Goal: Task Accomplishment & Management: Manage account settings

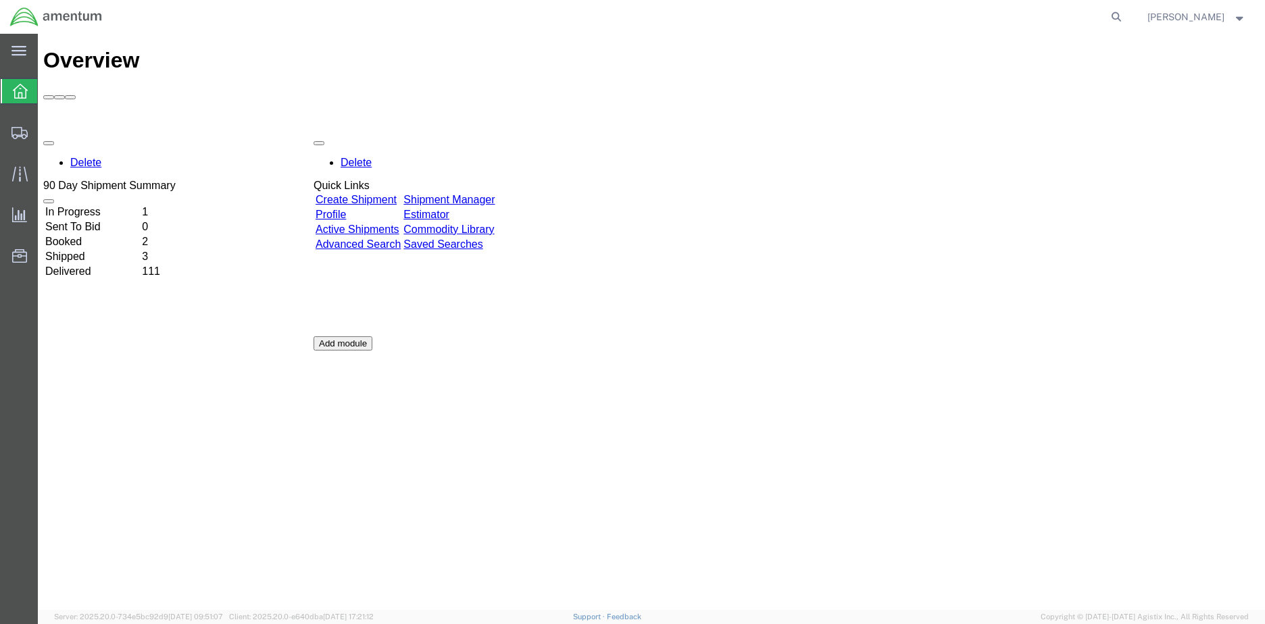
click at [125, 205] on td "In Progress" at bounding box center [92, 212] width 95 height 14
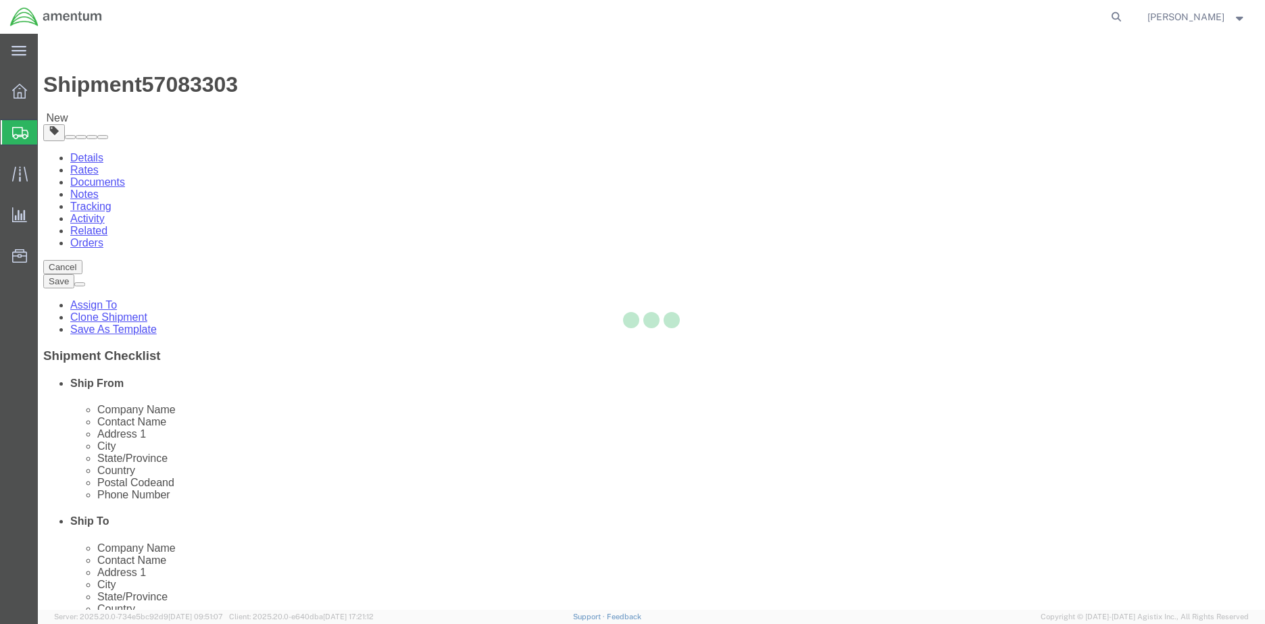
select select "42655"
select select
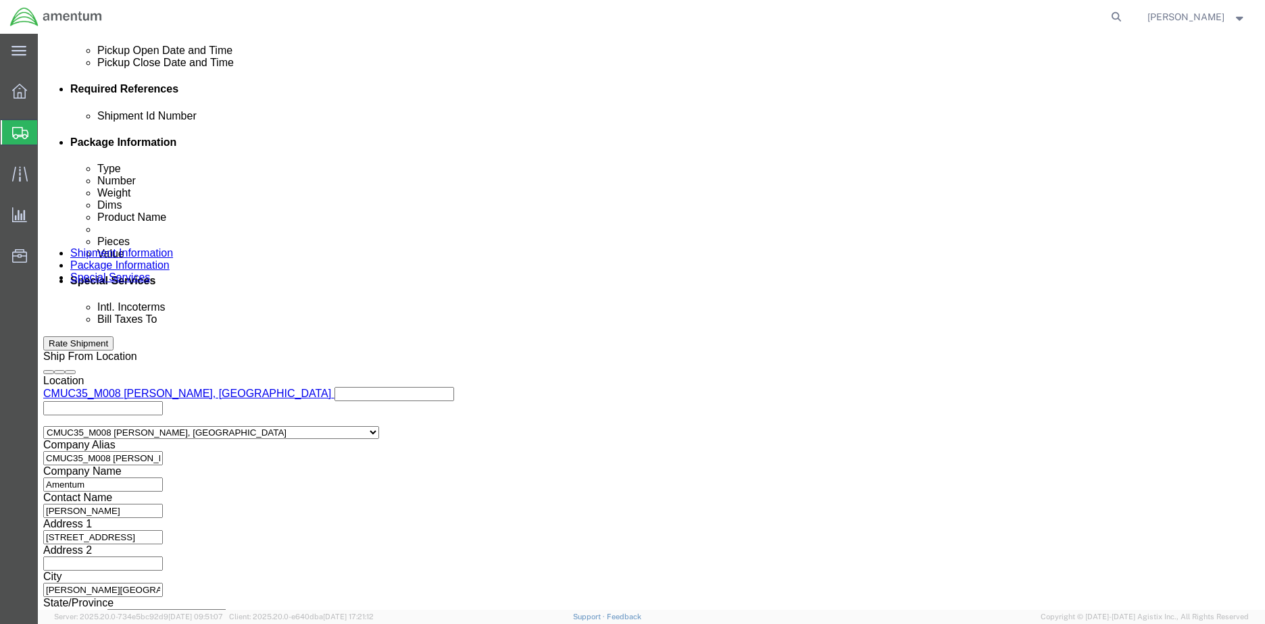
scroll to position [639, 0]
click button "Continue"
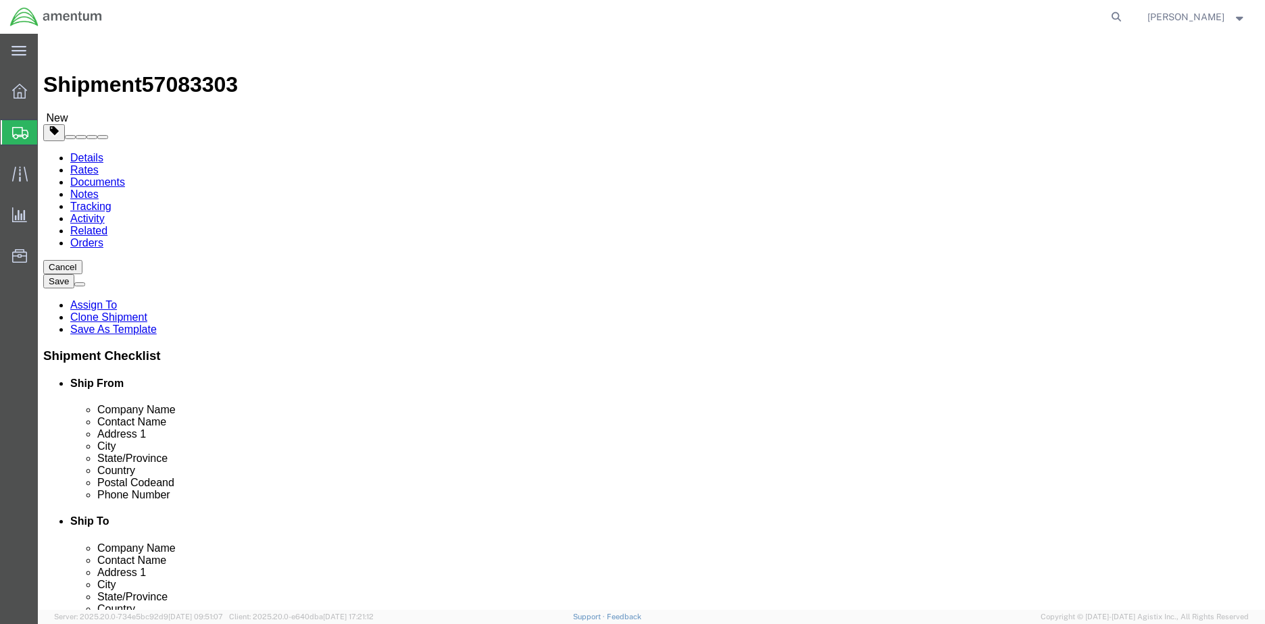
click span
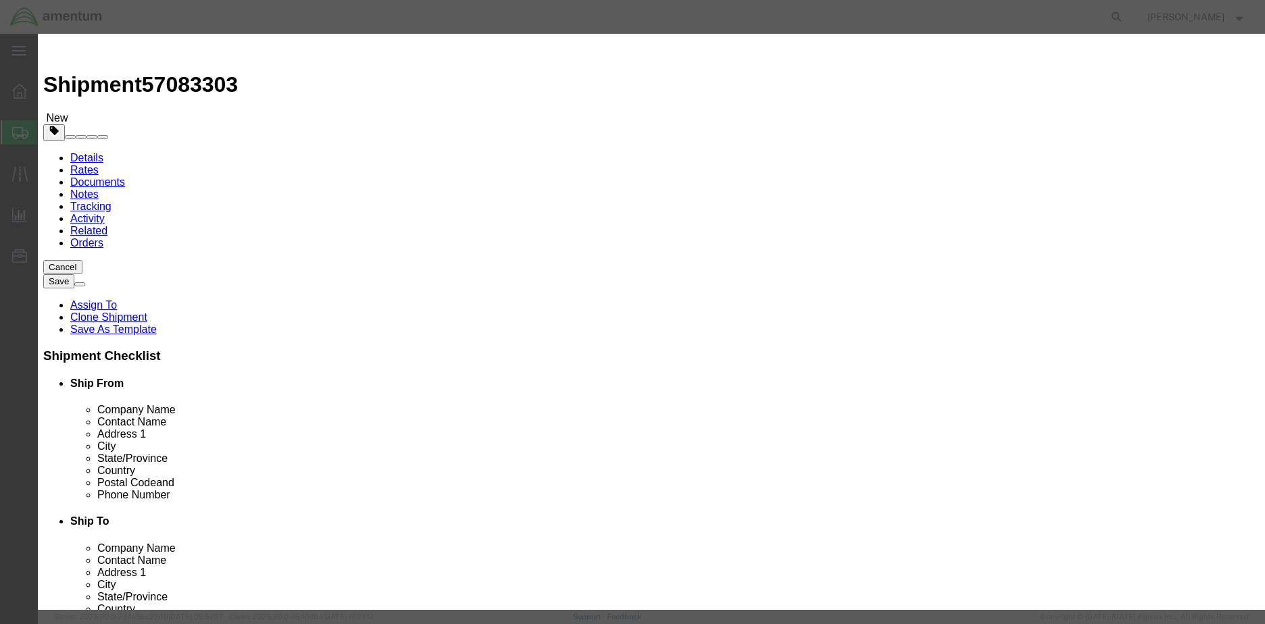
click input "text"
click input "0"
type input "1"
click input "text"
type input "AIR CYCLE"
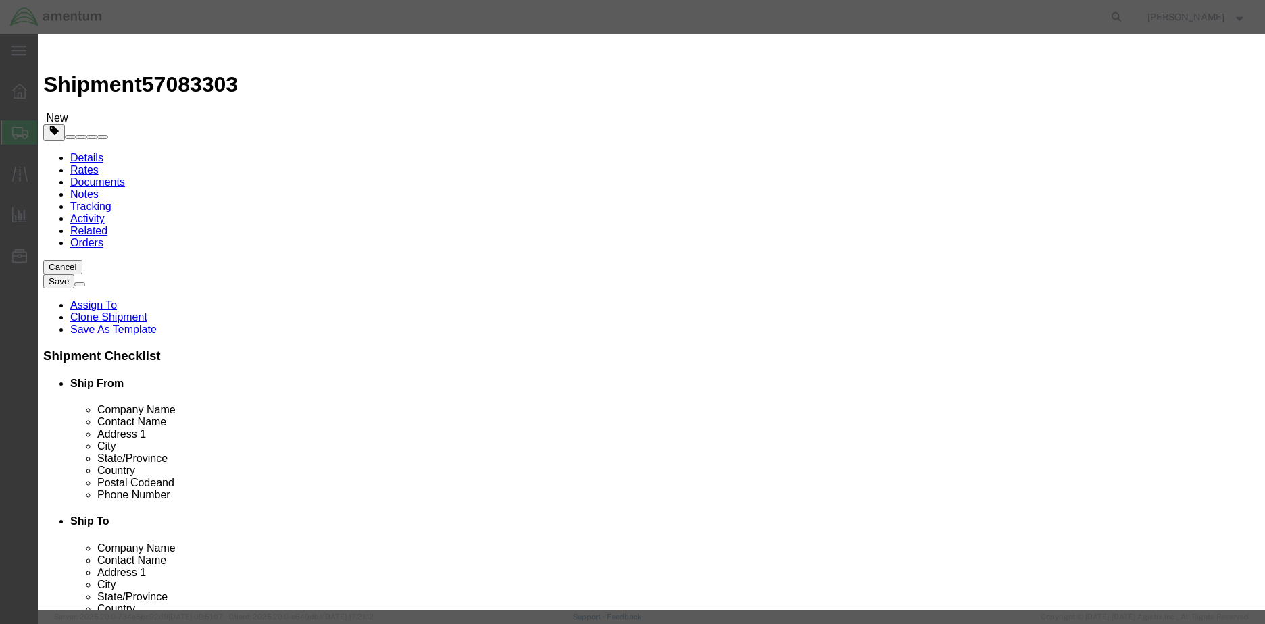
click strong "AIR CYCLE"
select select "USD"
type input "1660015933219"
type input "MACHINE - AIR CYCLE"
type input "782790-18"
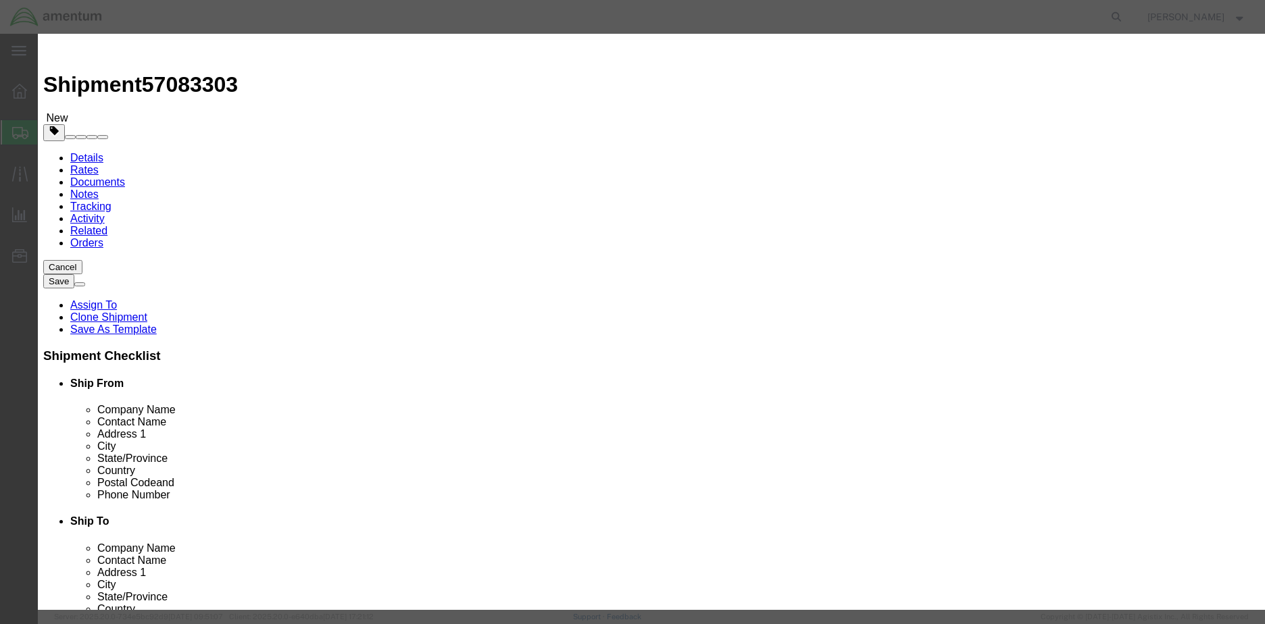
type input "MACHINE - AIR CYCLE"
click input "text"
type input "1"
click input "text"
type input "12000.00"
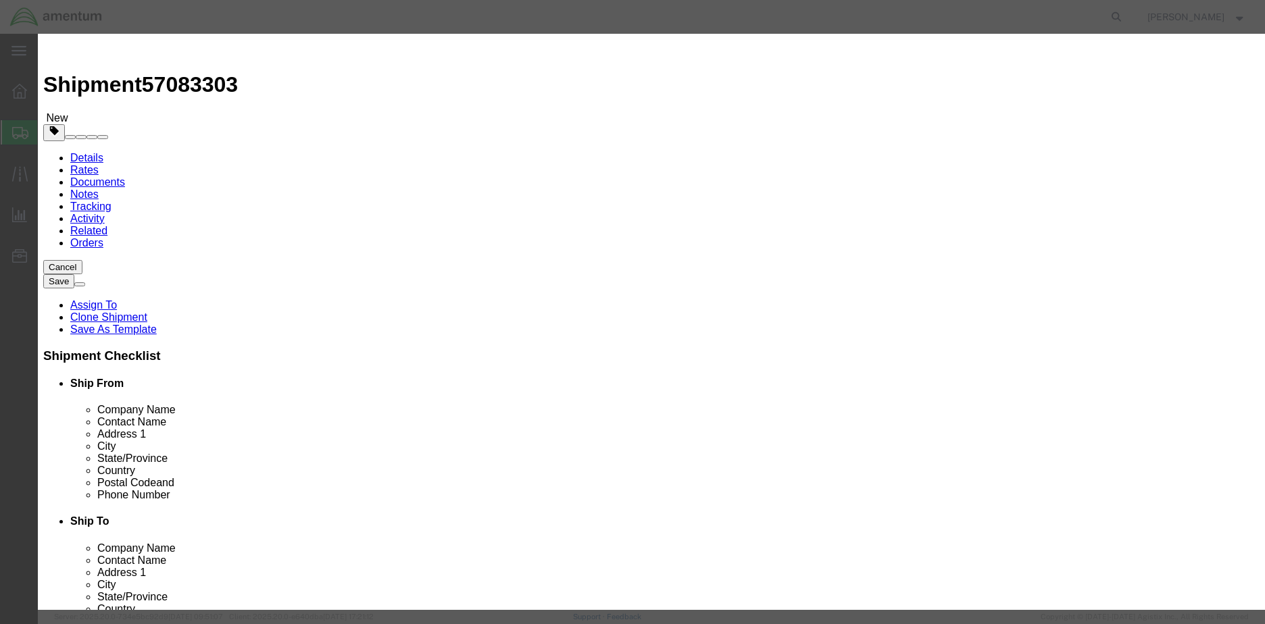
click button "Save & Close"
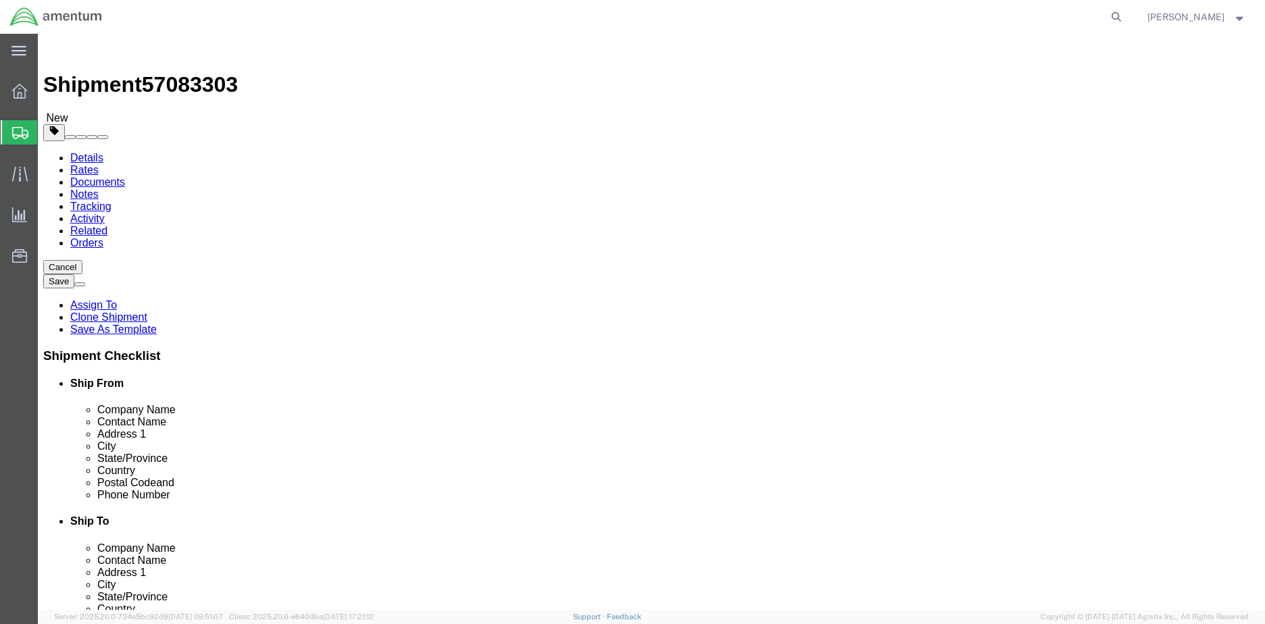
click button "Rate Shipment"
click dd
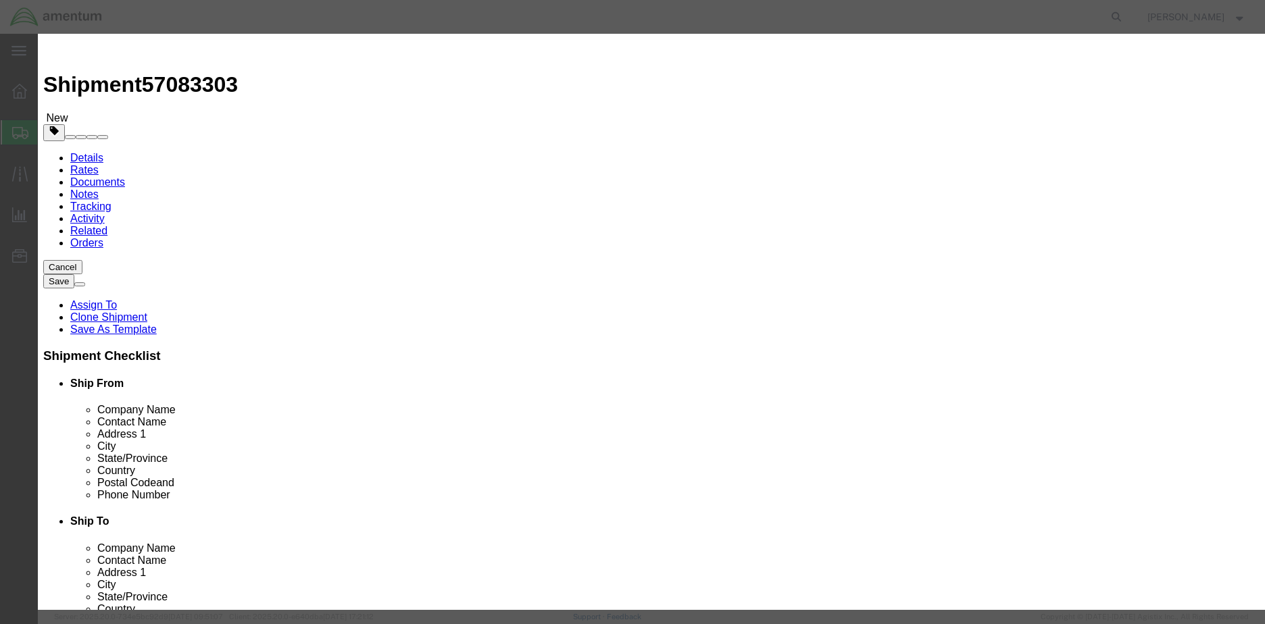
click input "text"
type input "12000.00"
click input "1660015933219"
type input "1"
type input "200310024"
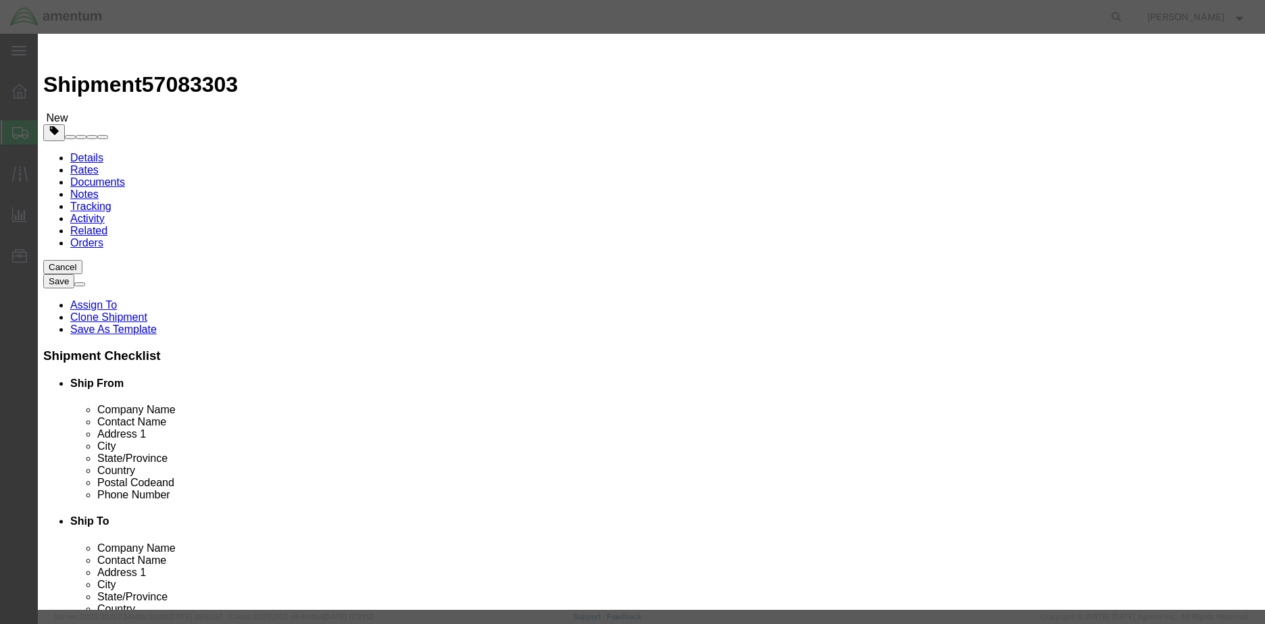
click textarea
click button "Save & Close"
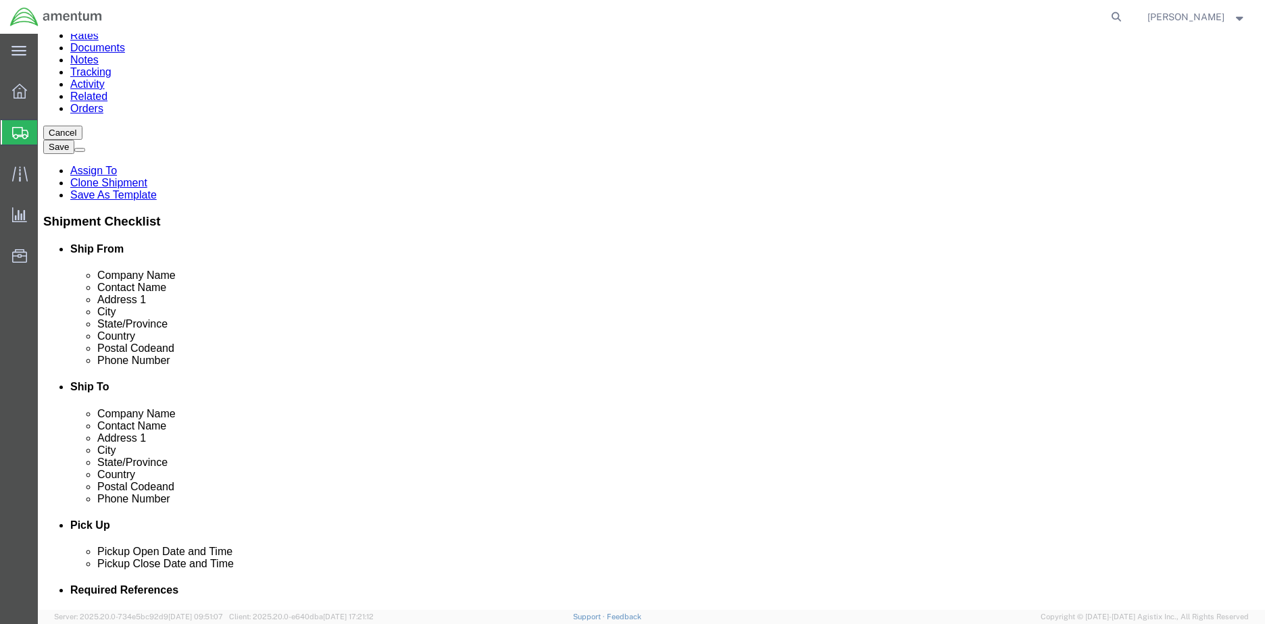
scroll to position [135, 0]
click div "Package Content # 1 1 x Cardboard Box(es) Package Type Select BCK Boxes Bale(s)…"
click div "Pieces: 1.00 Each Total value: 12000.00 USD"
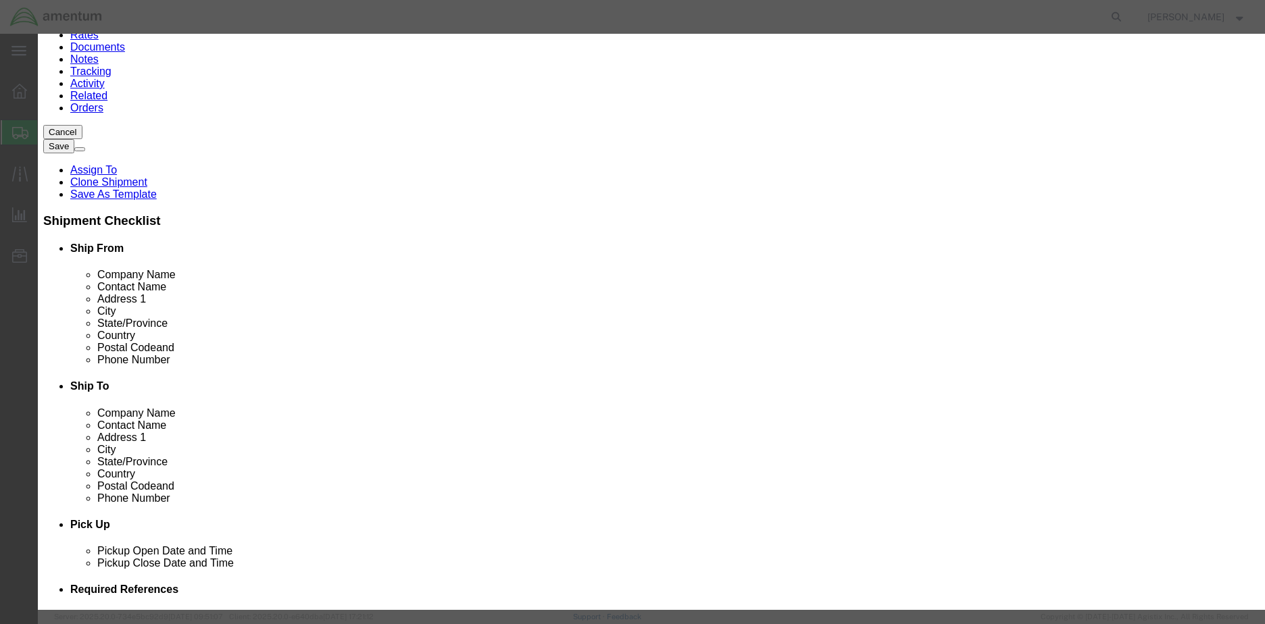
click div "Insurance"
click input "12000.00"
type input "1"
click div "Product Name AIR CYCLE MACHINE Pieces 1.00 Select Bag Barrels 100Board Feet Bot…"
click input "25,"
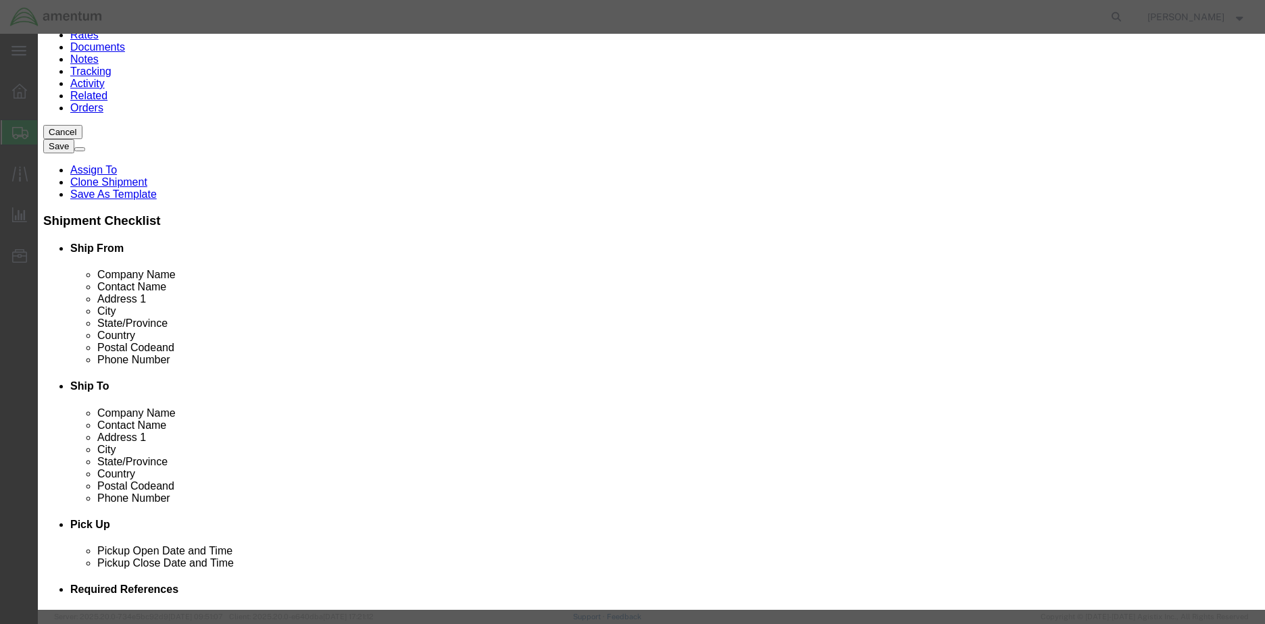
click input "25,"
type input "25,000"
click textarea
click button "Save & Close"
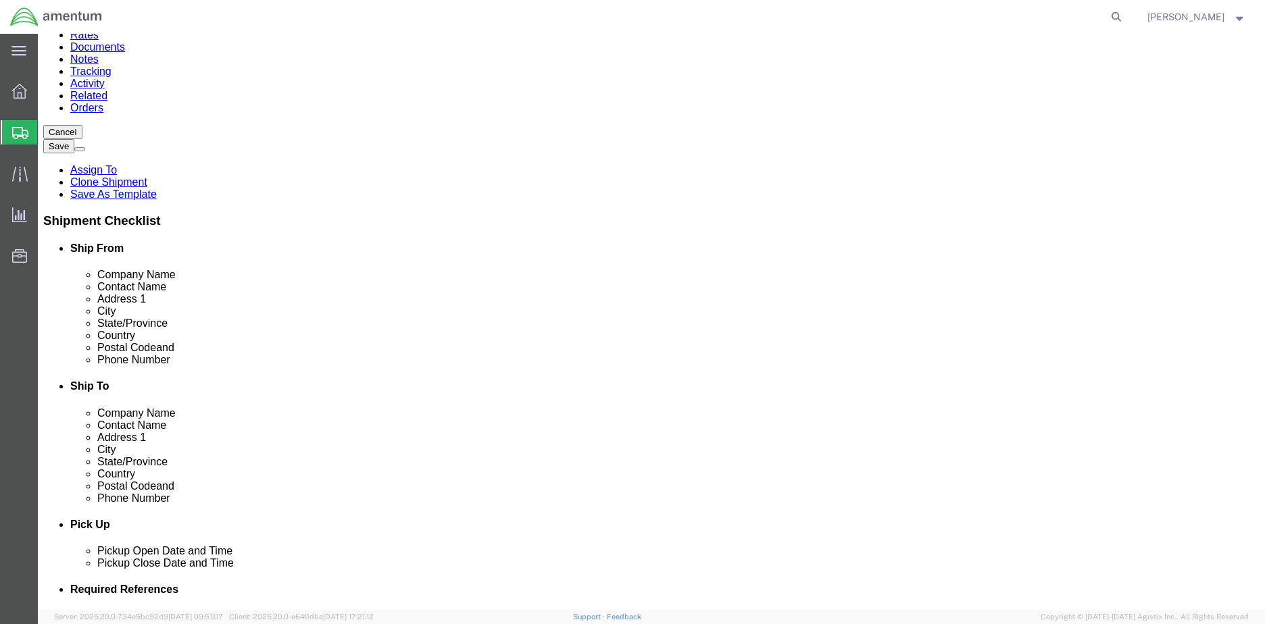
click icon
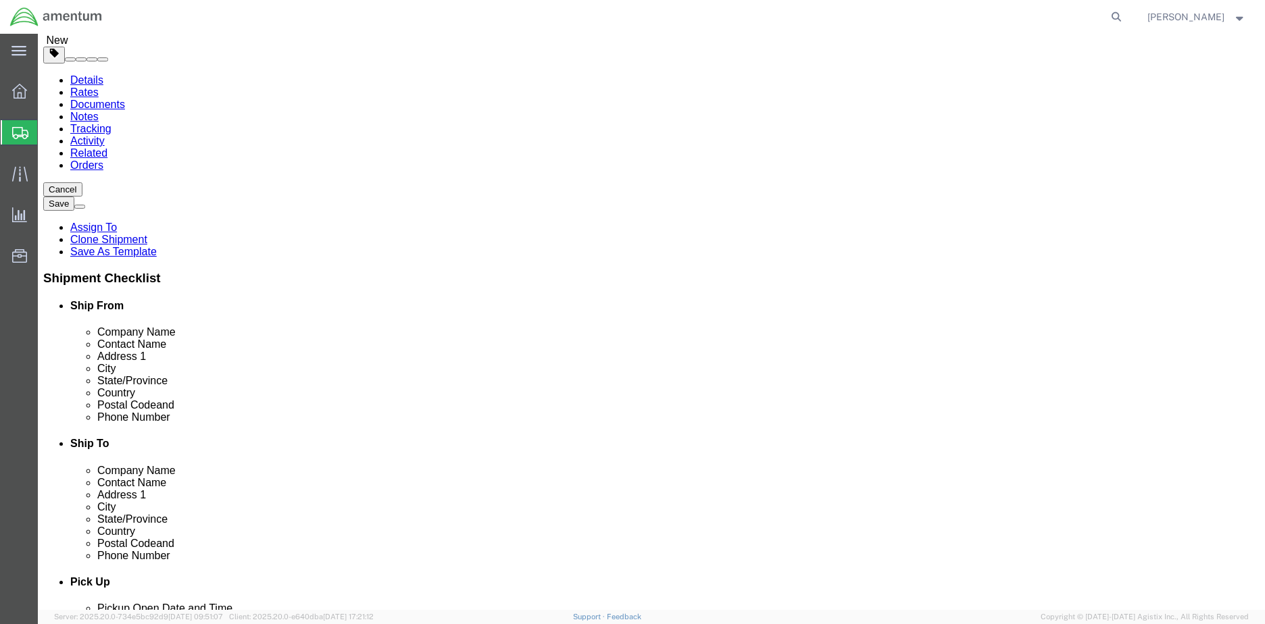
scroll to position [0, 0]
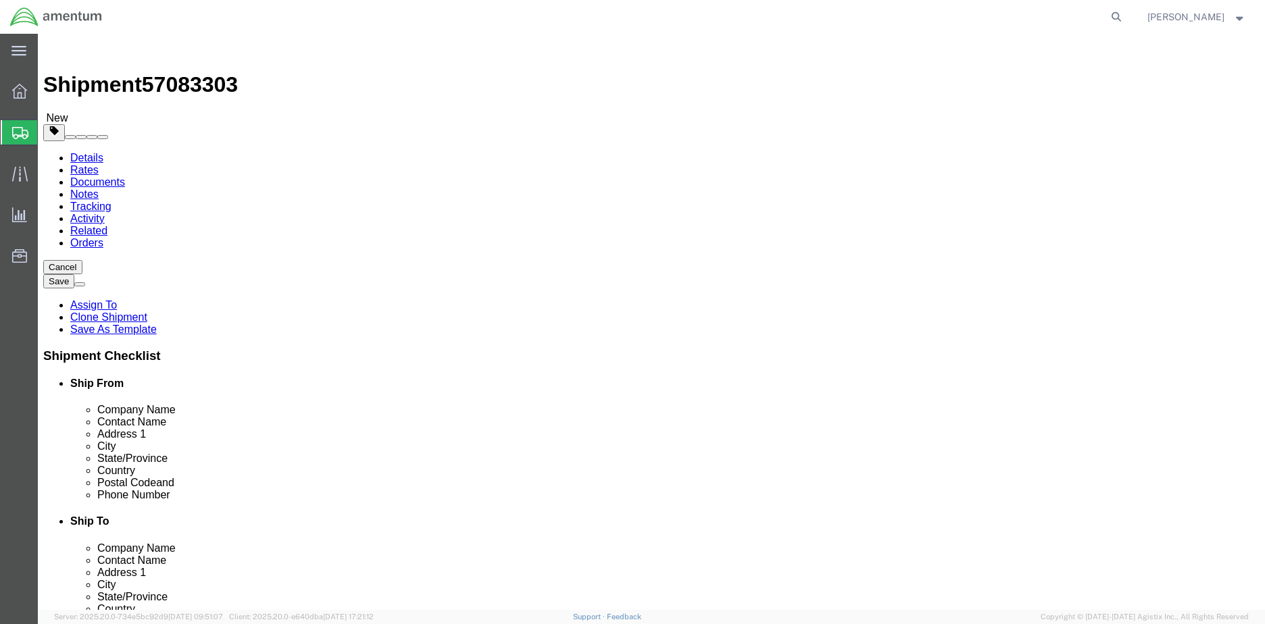
click link "Delete this content"
click icon
click link "Delete this content"
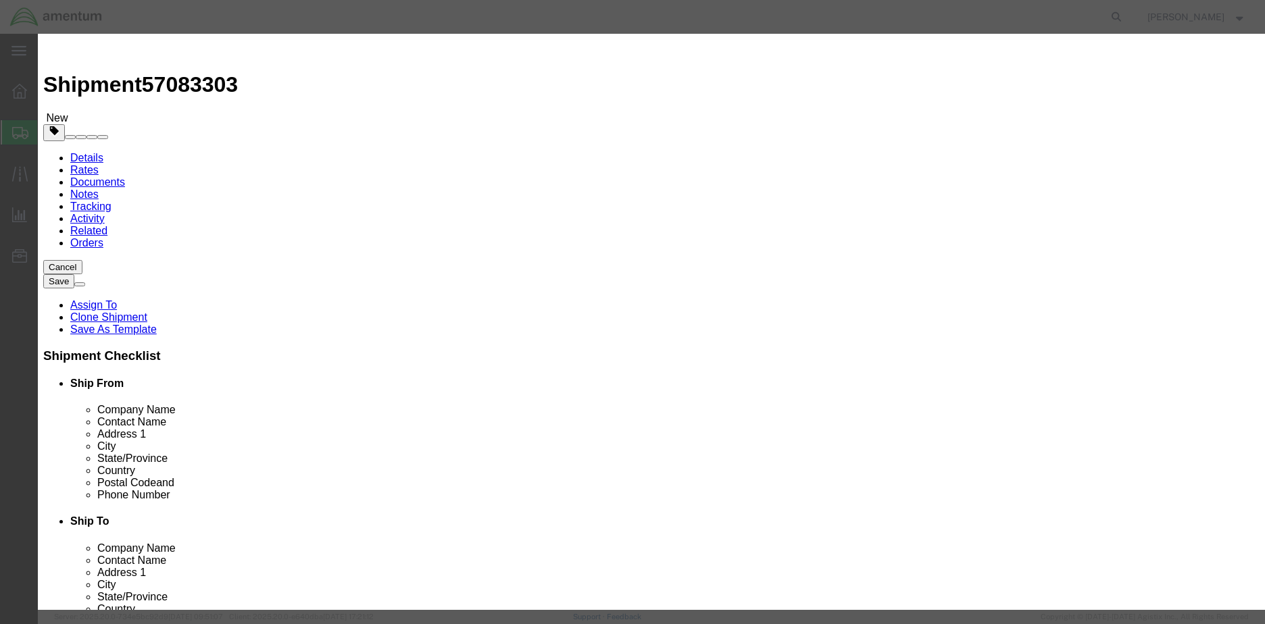
click button "Yes"
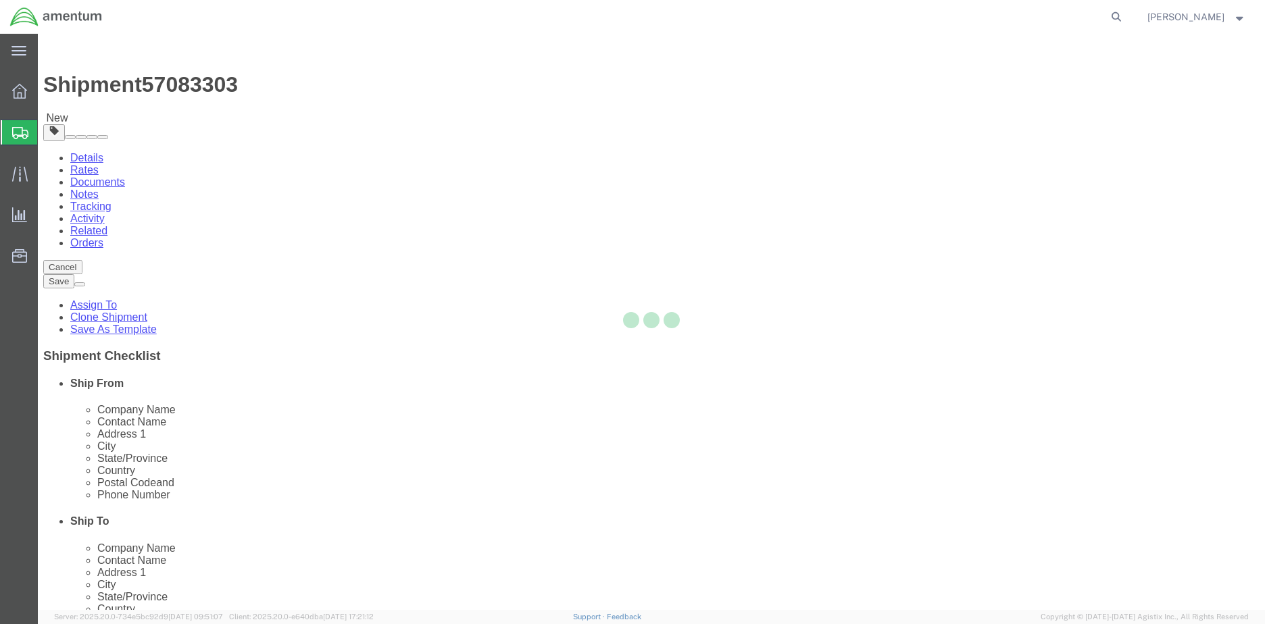
select select "CBOX"
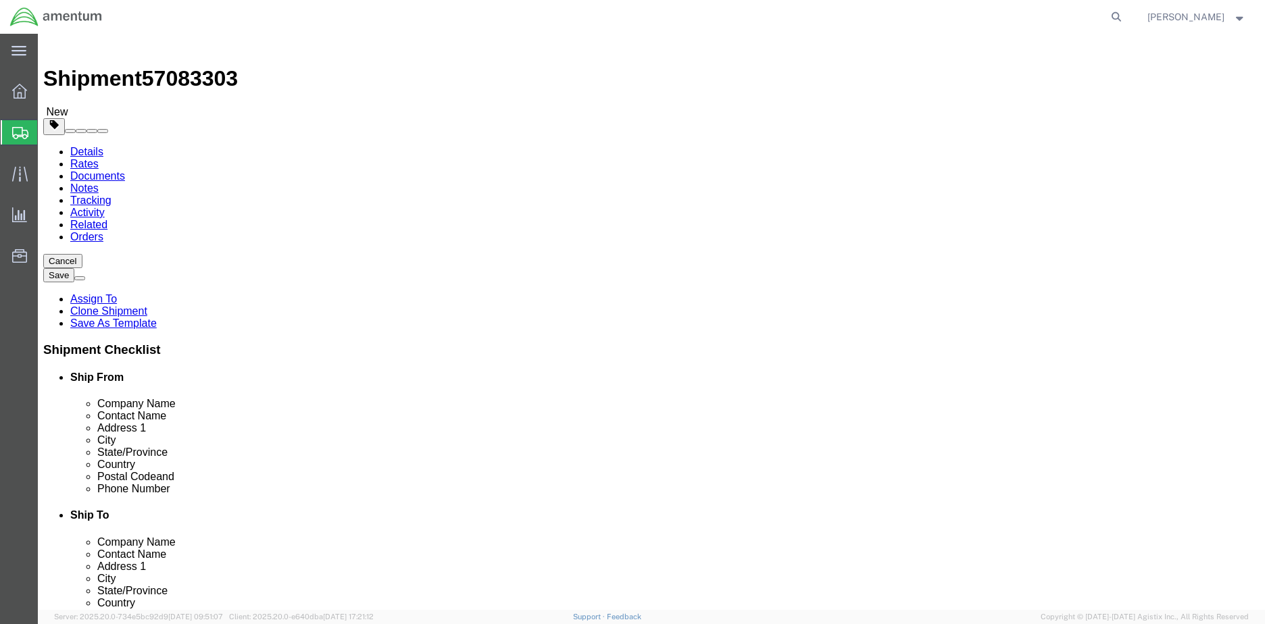
scroll to position [7, 0]
click button "Rate Shipment"
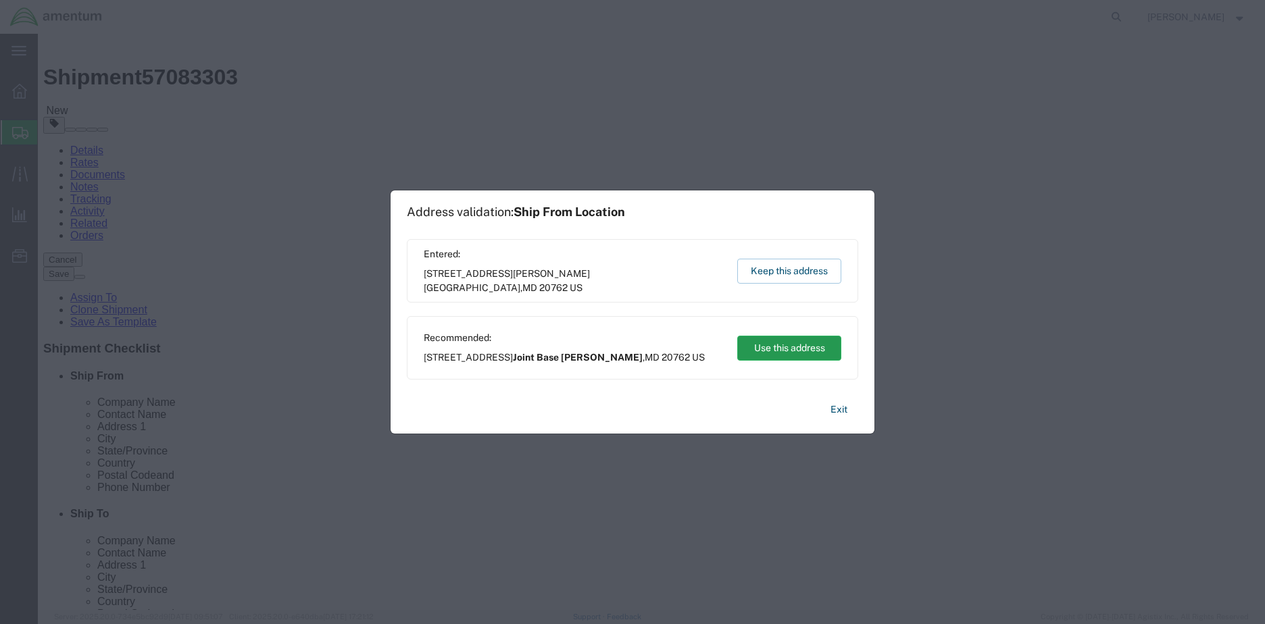
click at [766, 348] on button "Use this address" at bounding box center [789, 348] width 104 height 25
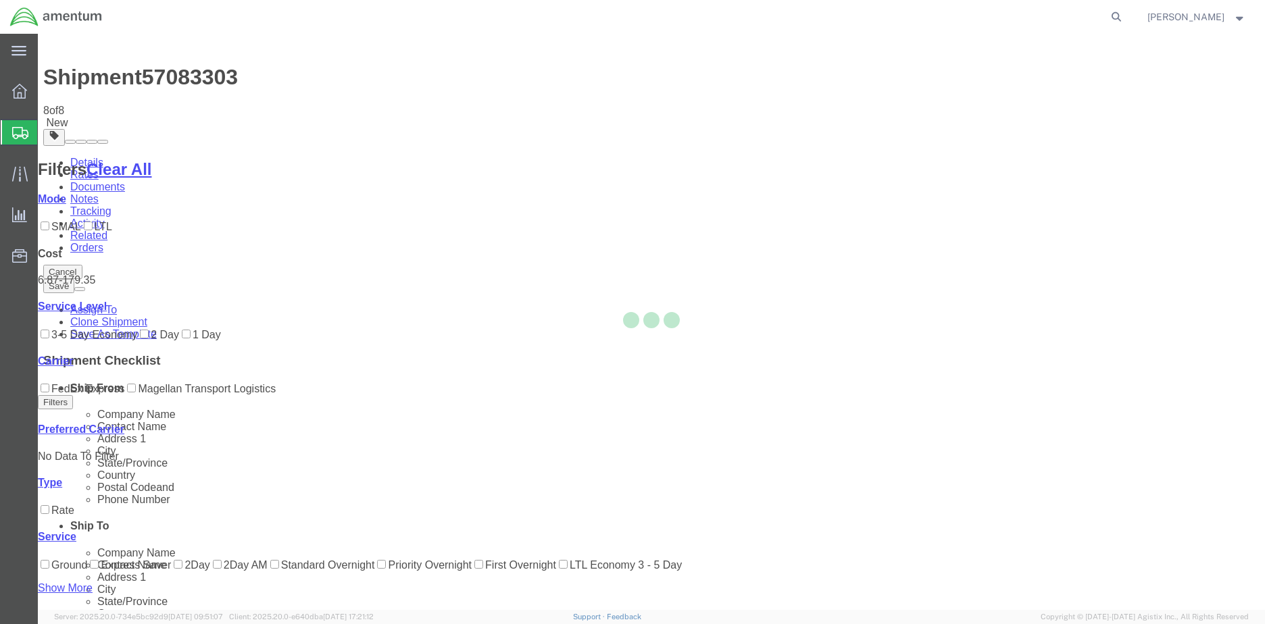
scroll to position [0, 0]
